Goal: Transaction & Acquisition: Purchase product/service

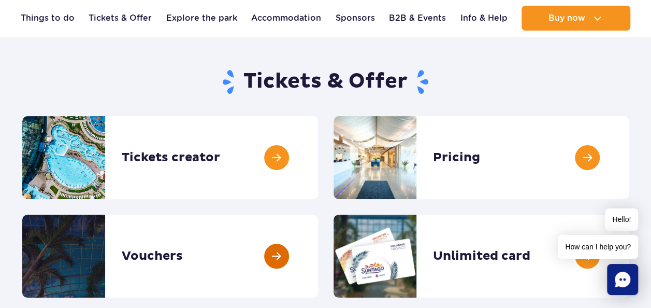
scroll to position [52, 0]
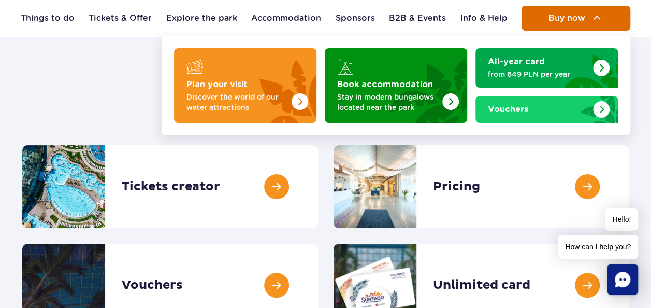
click at [572, 21] on span "Buy now" at bounding box center [566, 17] width 37 height 9
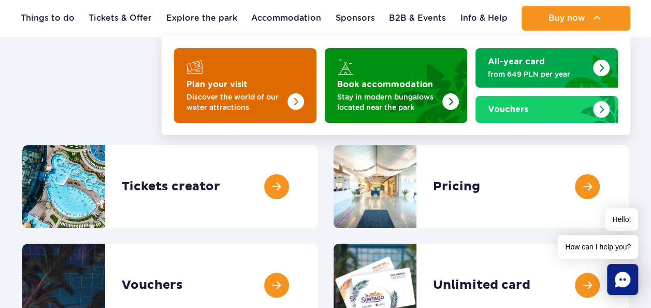
click at [221, 80] on strong "Plan your visit" at bounding box center [217, 84] width 61 height 8
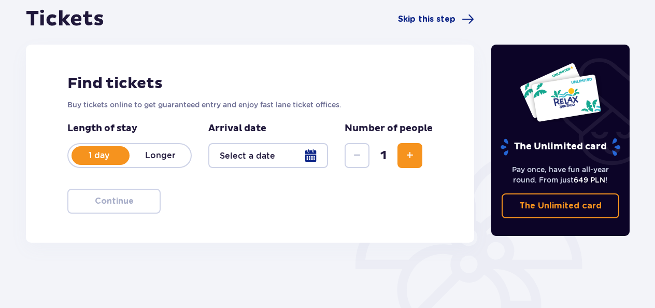
scroll to position [155, 0]
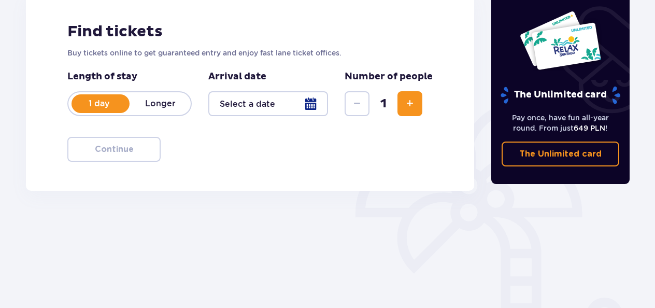
click at [319, 102] on div at bounding box center [268, 103] width 120 height 25
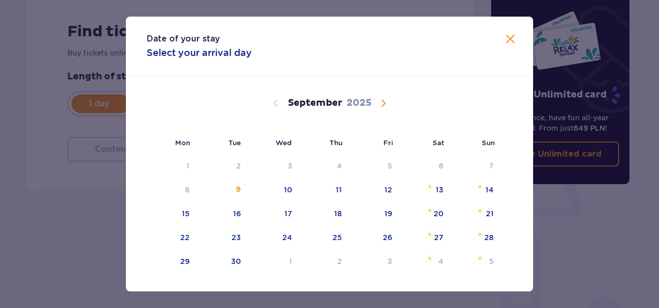
click at [384, 100] on span "Calendar" at bounding box center [383, 103] width 12 height 12
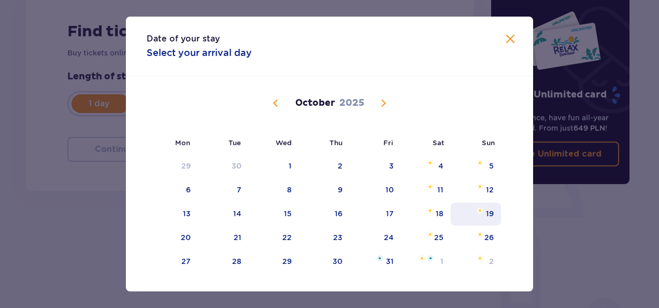
click at [493, 211] on div "19" at bounding box center [476, 214] width 50 height 23
type input "[DATE]"
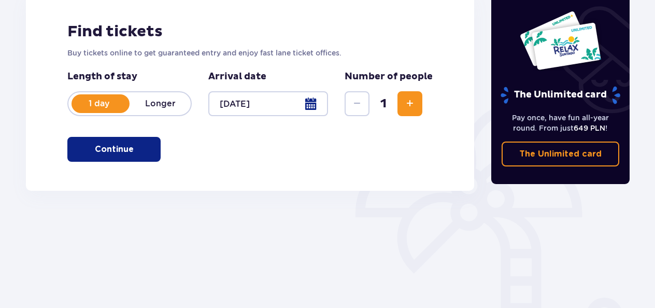
click at [410, 107] on span "Increase" at bounding box center [410, 103] width 12 height 12
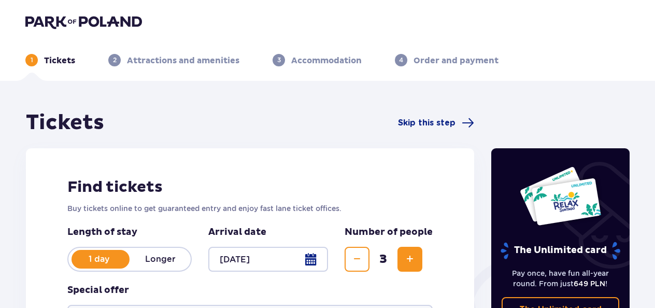
click at [45, 21] on img at bounding box center [83, 22] width 117 height 15
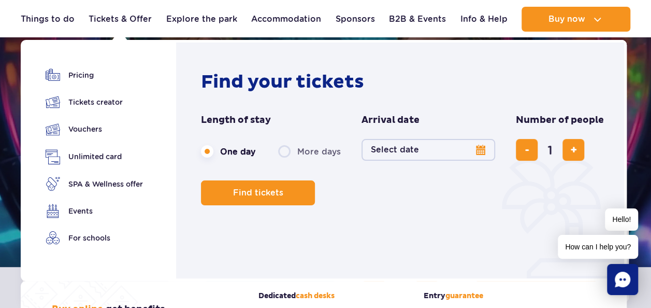
scroll to position [104, 0]
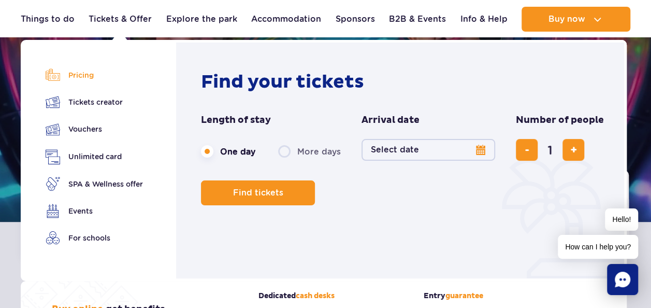
click at [77, 75] on link "Pricing" at bounding box center [94, 75] width 97 height 15
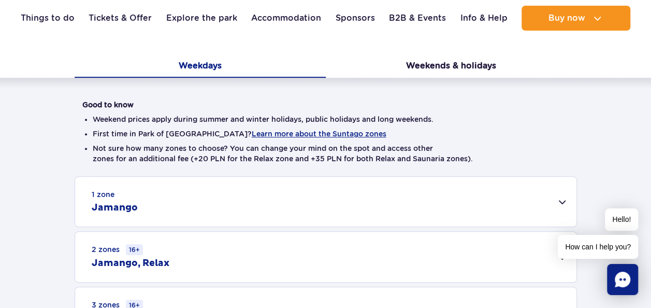
scroll to position [311, 0]
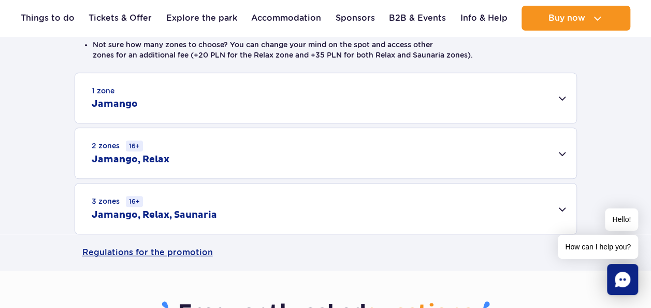
click at [508, 105] on div "1 zone Jamango" at bounding box center [326, 98] width 502 height 50
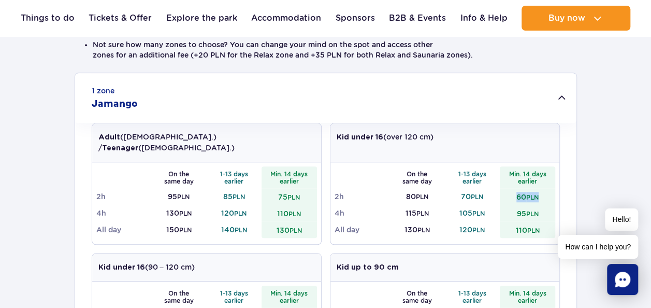
drag, startPoint x: 514, startPoint y: 182, endPoint x: 543, endPoint y: 183, distance: 29.0
click at [543, 188] on td "60 PLN" at bounding box center [527, 196] width 55 height 17
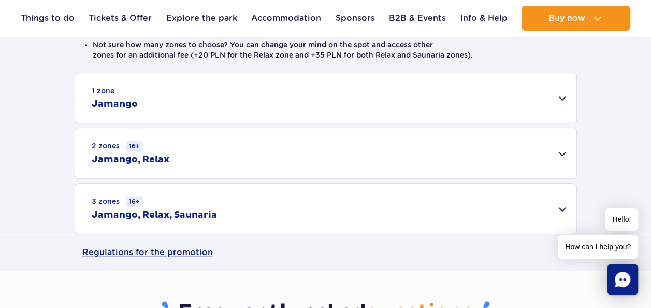
click at [298, 113] on div "1 zone Jamango" at bounding box center [326, 98] width 502 height 50
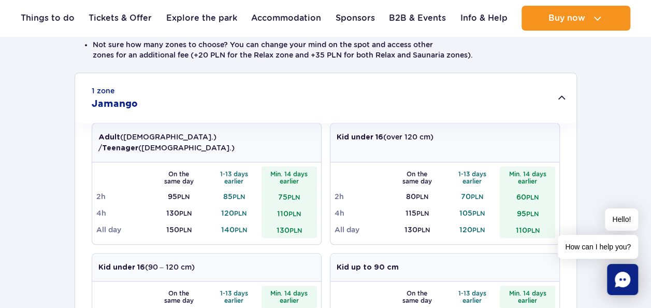
scroll to position [259, 0]
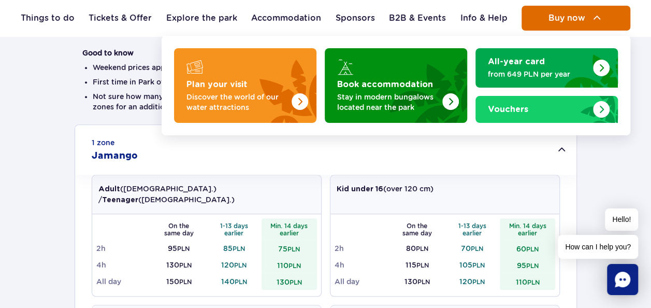
click at [561, 23] on button "Buy now" at bounding box center [576, 18] width 109 height 25
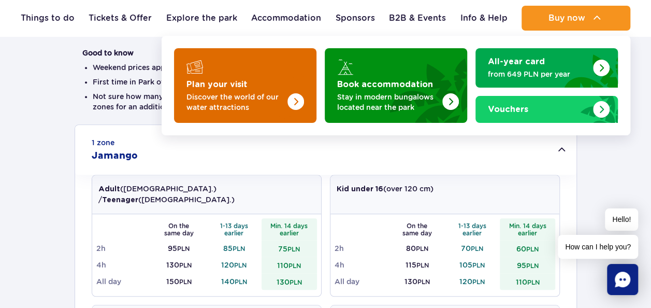
click at [268, 97] on p "Discover the world of our water attractions" at bounding box center [237, 102] width 101 height 21
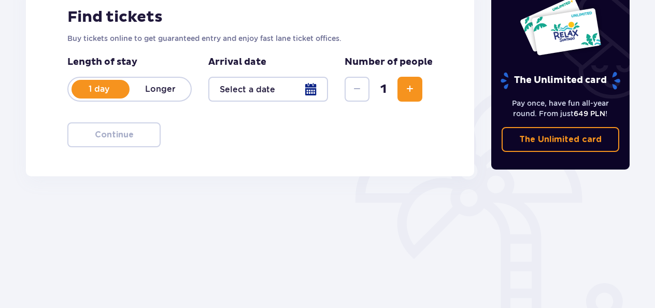
scroll to position [155, 0]
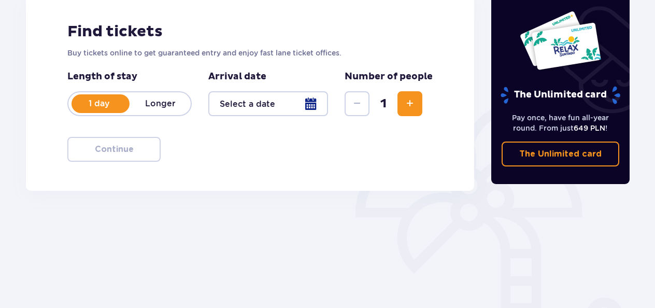
click at [163, 109] on p "Longer" at bounding box center [160, 103] width 61 height 11
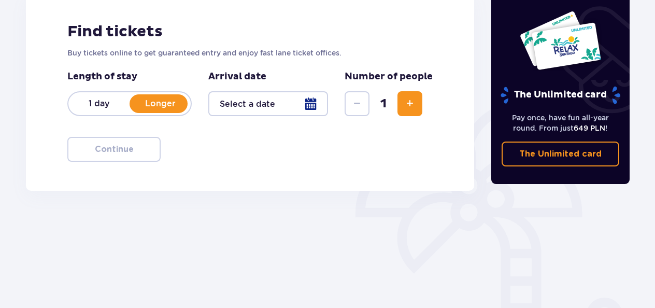
drag, startPoint x: 87, startPoint y: 97, endPoint x: 95, endPoint y: 97, distance: 8.3
click at [90, 97] on div "1 day Longer" at bounding box center [129, 103] width 124 height 25
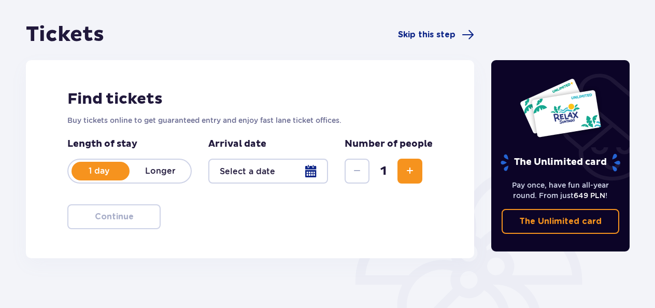
scroll to position [104, 0]
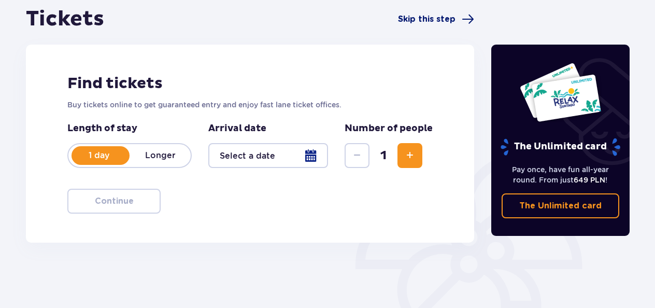
click at [443, 20] on span "Skip this step" at bounding box center [427, 18] width 58 height 11
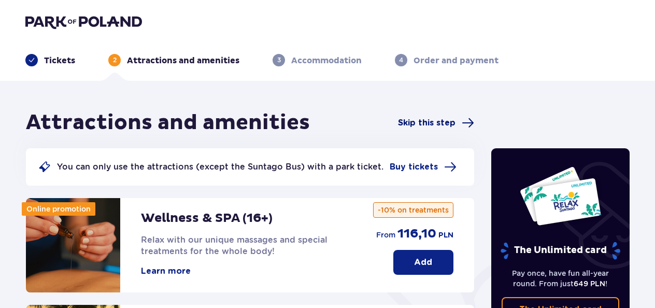
click at [430, 124] on span "Skip this step" at bounding box center [427, 122] width 58 height 11
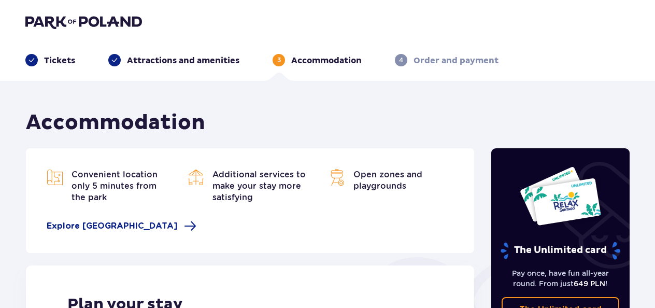
click at [69, 61] on p "Tickets" at bounding box center [59, 60] width 31 height 11
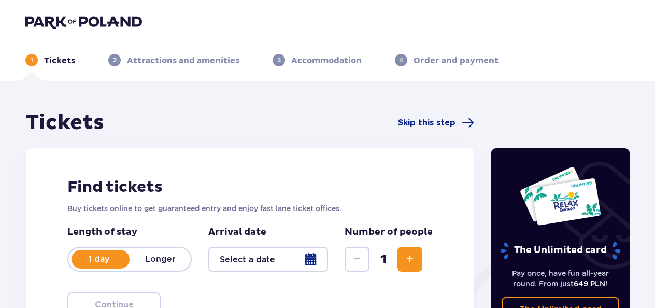
scroll to position [155, 0]
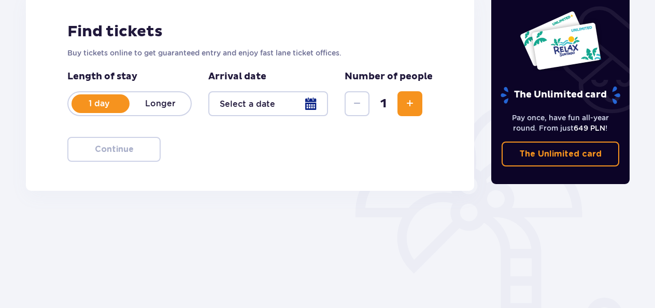
click at [102, 104] on p "1 day" at bounding box center [98, 103] width 61 height 11
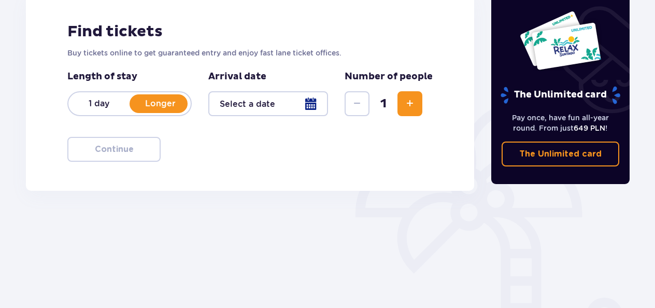
click at [88, 103] on p "1 day" at bounding box center [98, 103] width 61 height 11
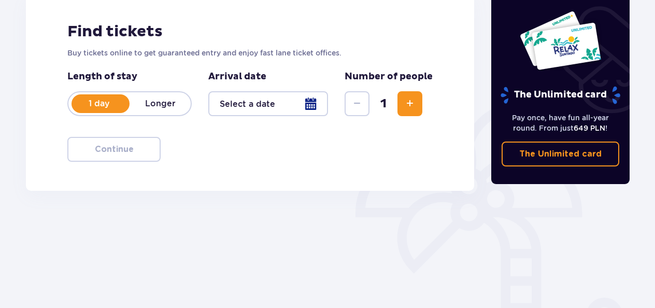
click at [315, 108] on div at bounding box center [268, 103] width 120 height 25
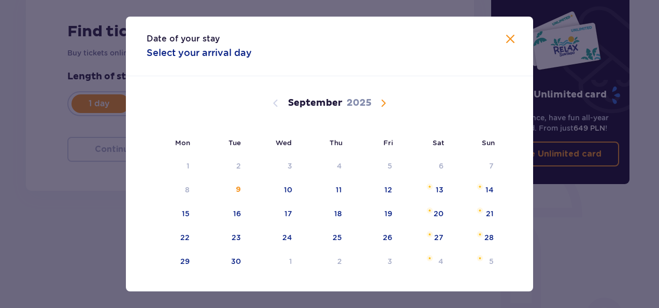
click at [379, 99] on span "Calendar" at bounding box center [383, 103] width 12 height 12
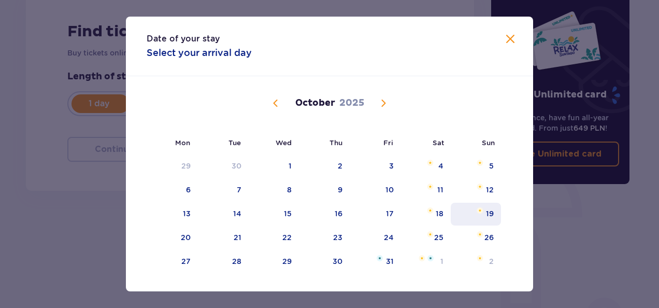
click at [492, 213] on div "19" at bounding box center [490, 213] width 8 height 10
type input "19.10.25"
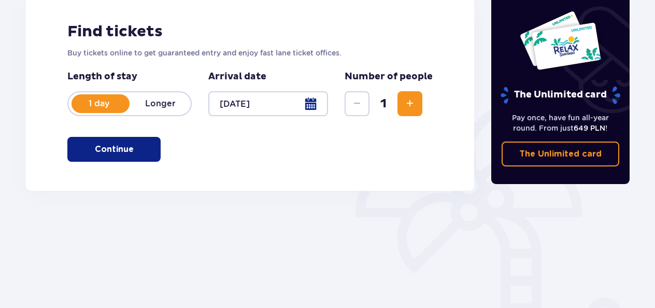
click at [409, 101] on span "Increase" at bounding box center [410, 103] width 12 height 12
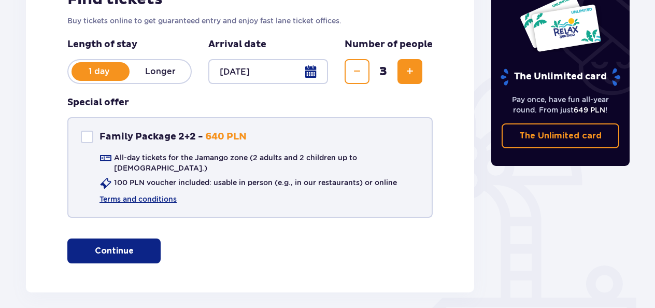
scroll to position [174, 0]
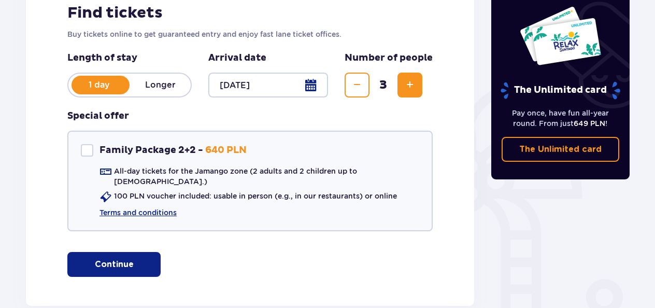
click at [132, 263] on button "Continue" at bounding box center [113, 264] width 93 height 25
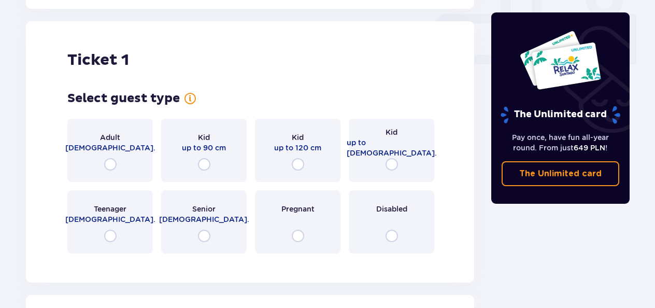
scroll to position [472, 0]
click at [391, 161] on input "radio" at bounding box center [392, 164] width 12 height 12
radio input "true"
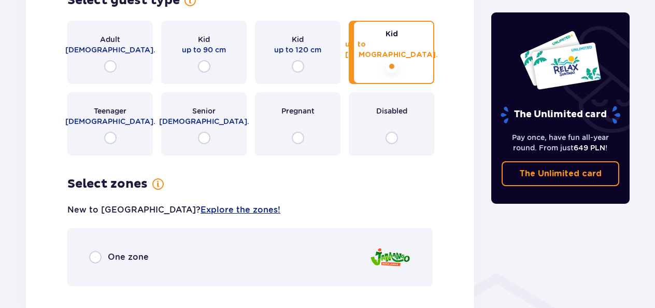
scroll to position [569, 0]
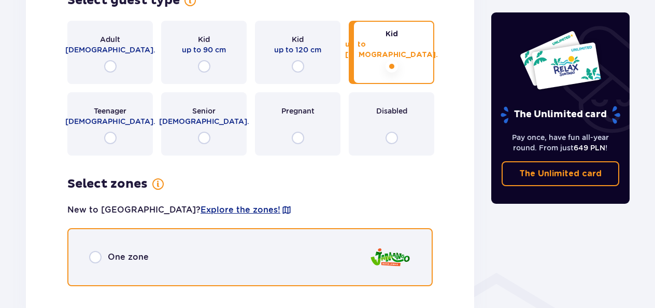
click at [100, 251] on input "radio" at bounding box center [95, 257] width 12 height 12
radio input "true"
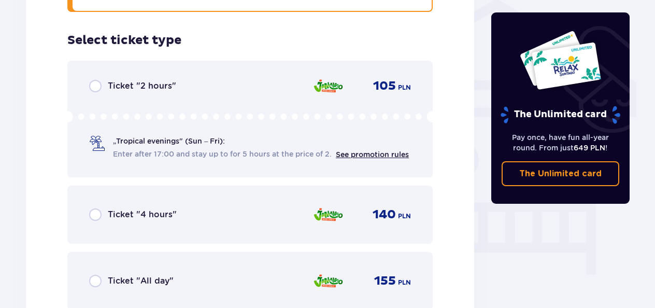
scroll to position [803, 0]
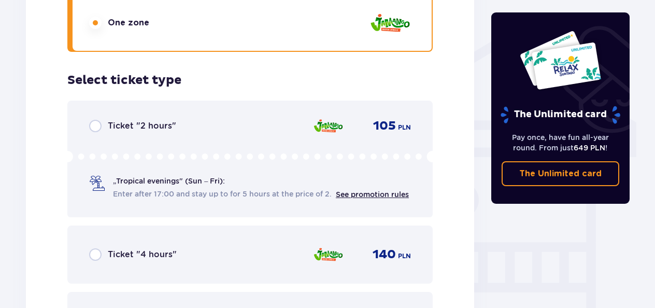
click at [106, 120] on div "Ticket "2 hours"" at bounding box center [132, 126] width 87 height 12
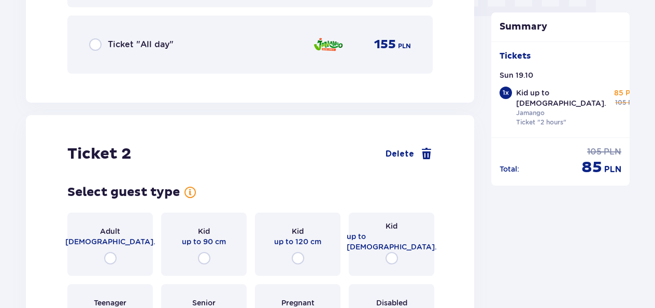
scroll to position [1174, 0]
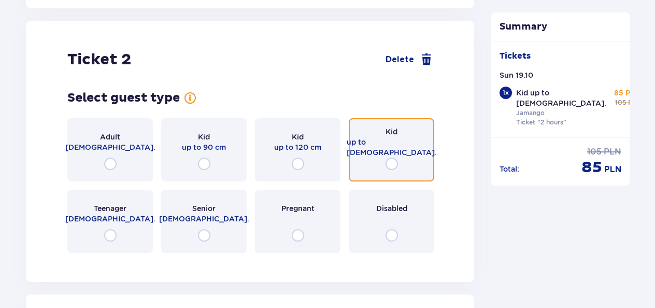
click at [388, 158] on input "radio" at bounding box center [392, 164] width 12 height 12
radio input "true"
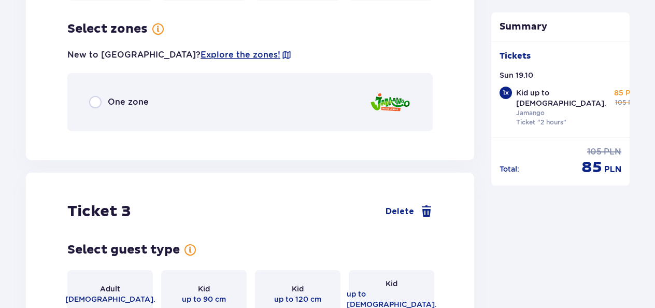
scroll to position [1427, 0]
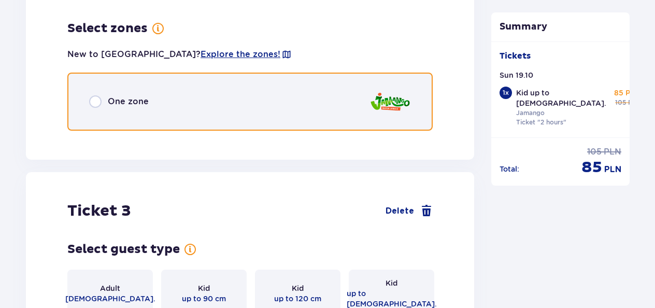
click at [99, 95] on input "radio" at bounding box center [95, 101] width 12 height 12
radio input "true"
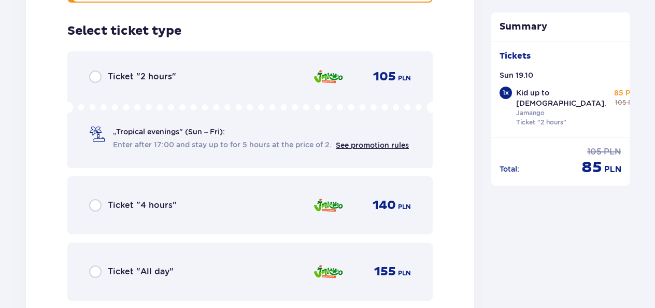
scroll to position [1557, 0]
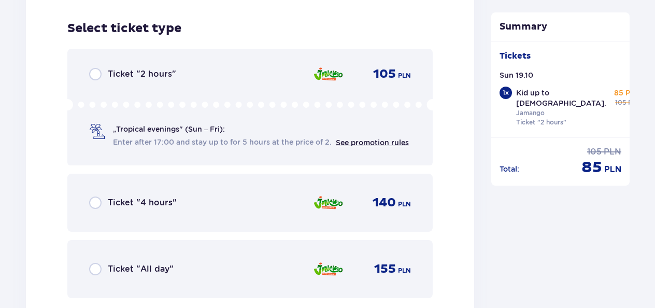
click at [384, 73] on p "105" at bounding box center [384, 74] width 23 height 16
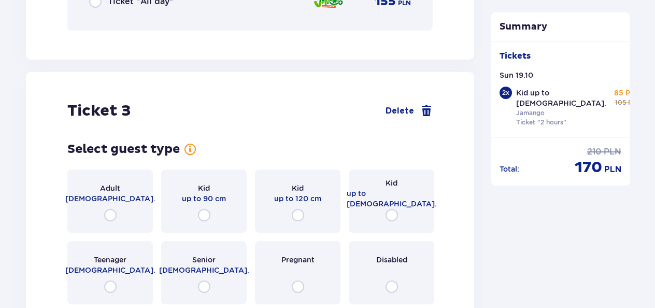
scroll to position [1876, 0]
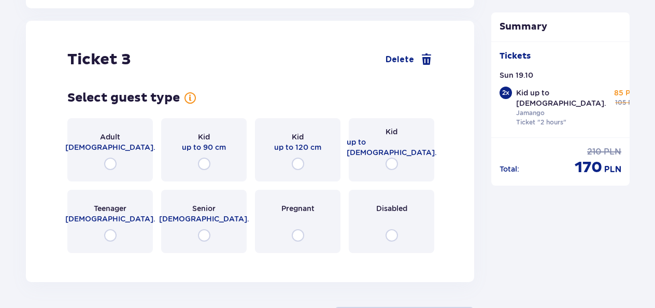
click at [108, 144] on div "Adult 18 - 65 y.o." at bounding box center [109, 149] width 85 height 63
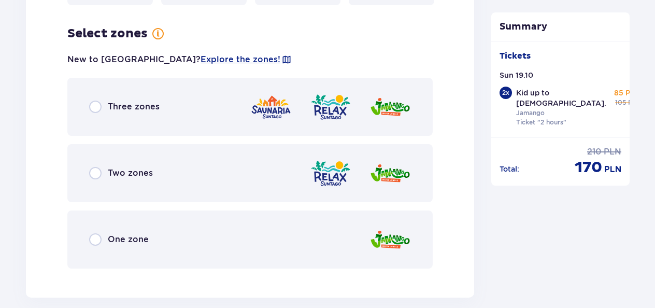
scroll to position [2129, 0]
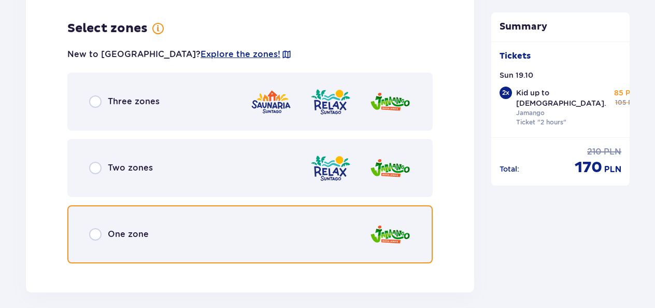
click at [91, 229] on input "radio" at bounding box center [95, 234] width 12 height 12
radio input "true"
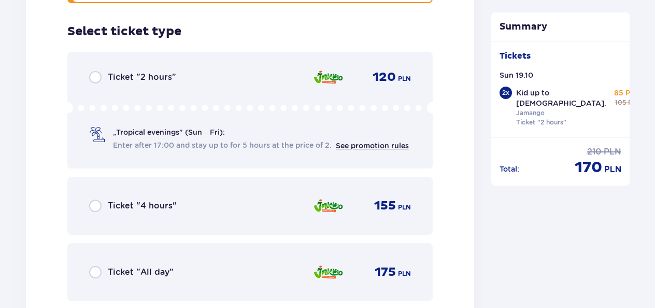
scroll to position [2392, 0]
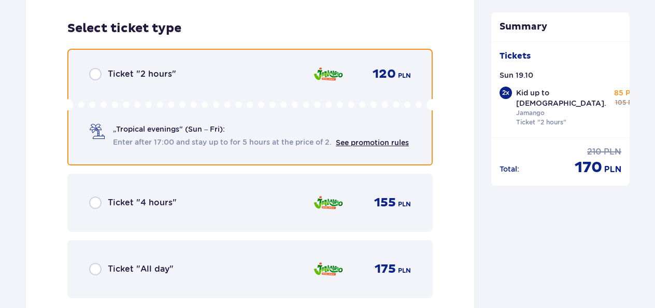
click at [97, 69] on input "radio" at bounding box center [95, 74] width 12 height 12
radio input "true"
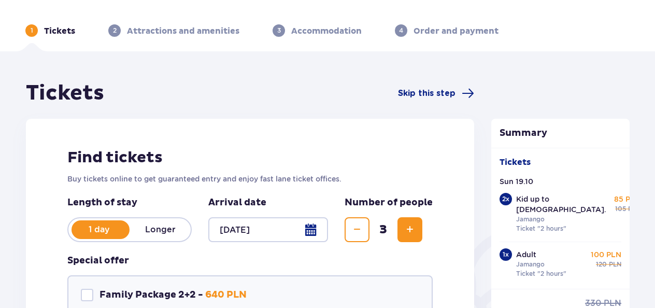
scroll to position [0, 0]
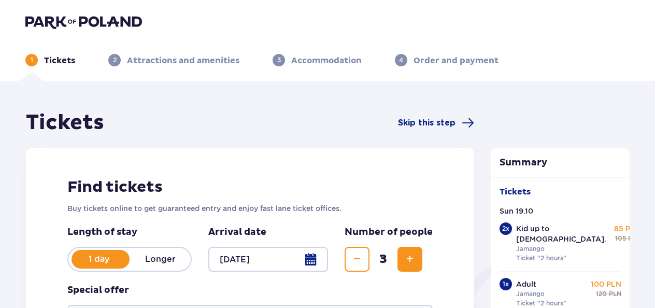
click at [69, 18] on img at bounding box center [83, 22] width 117 height 15
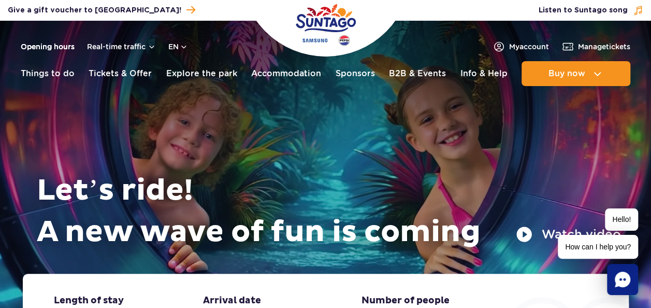
click at [53, 48] on link "Opening hours" at bounding box center [48, 46] width 54 height 10
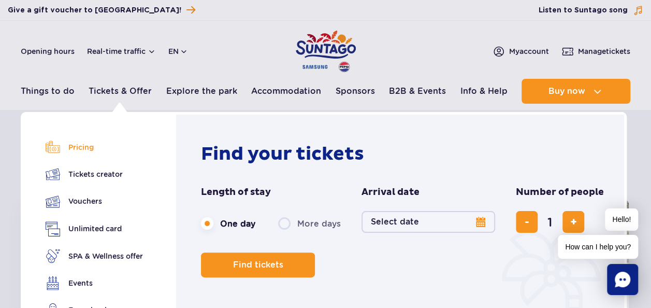
click at [73, 146] on link "Pricing" at bounding box center [94, 147] width 97 height 15
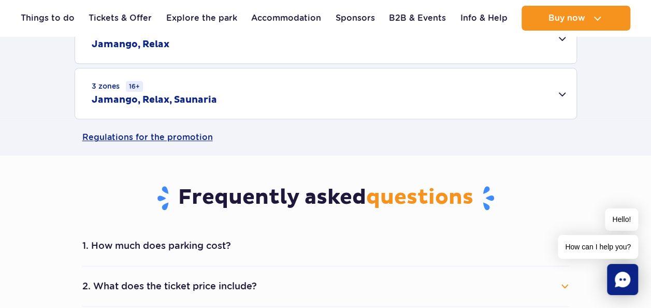
scroll to position [311, 0]
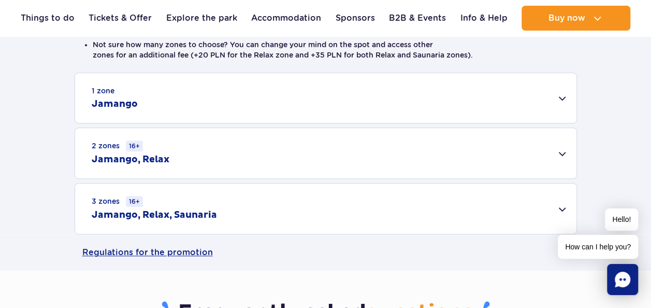
click at [263, 106] on div "1 zone Jamango" at bounding box center [326, 98] width 502 height 50
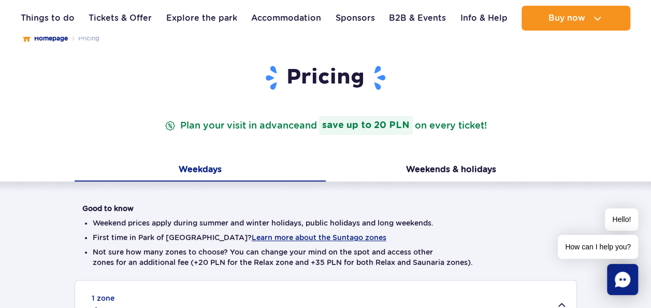
scroll to position [0, 0]
